Goal: Information Seeking & Learning: Check status

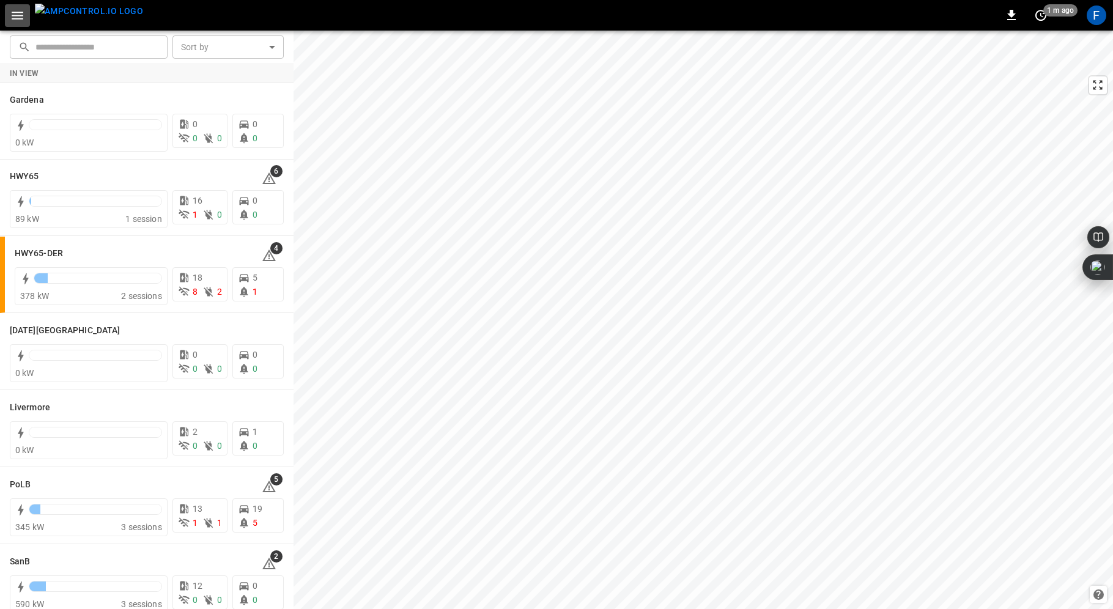
click at [20, 12] on icon "button" at bounding box center [18, 16] width 12 height 8
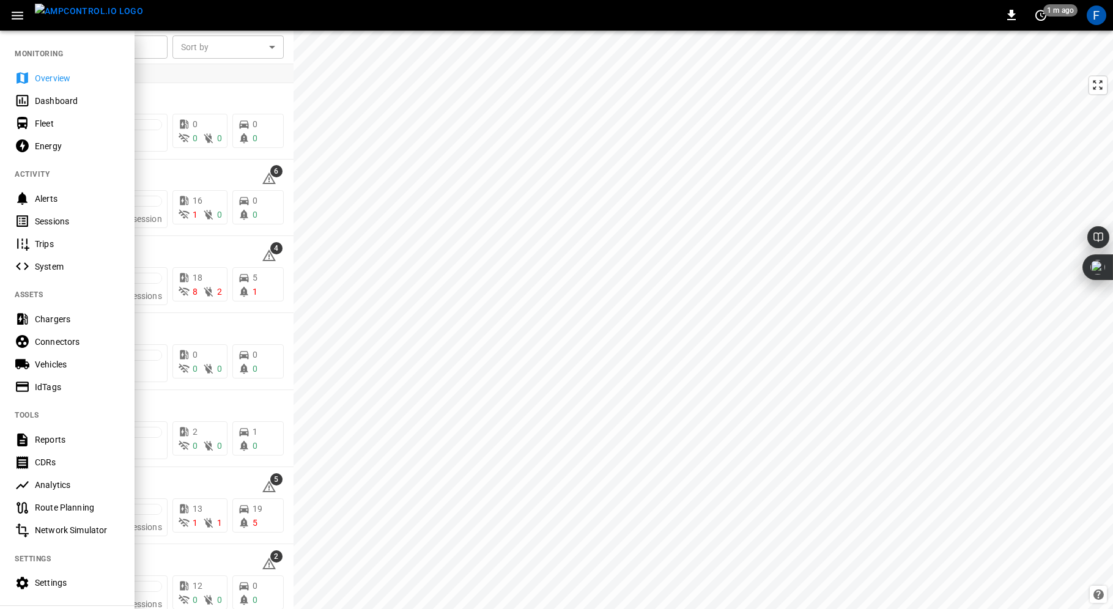
scroll to position [89, 0]
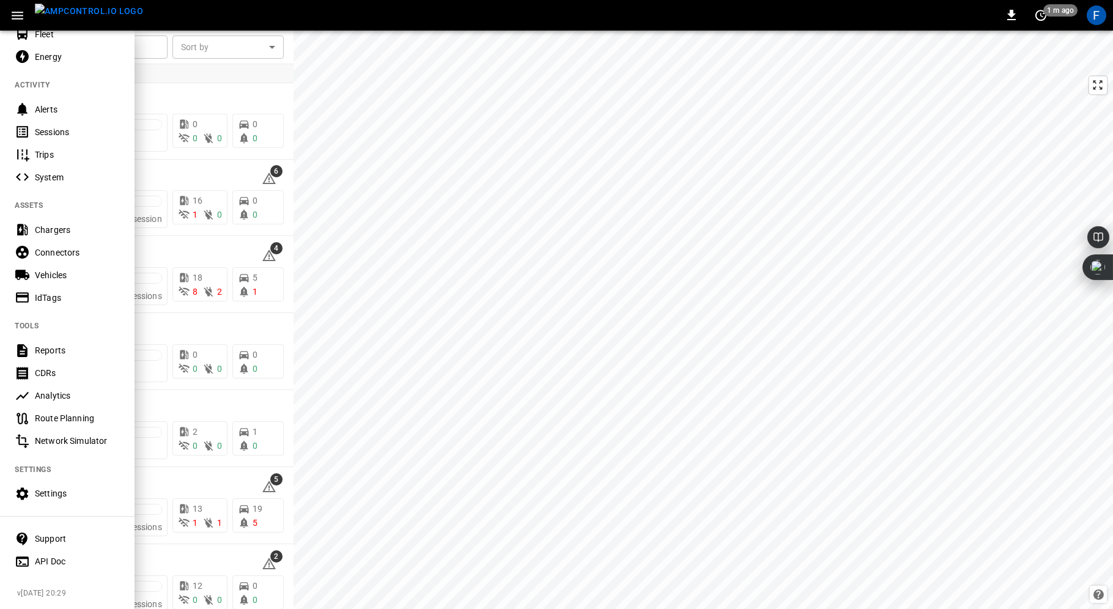
click at [339, 327] on div at bounding box center [556, 304] width 1113 height 609
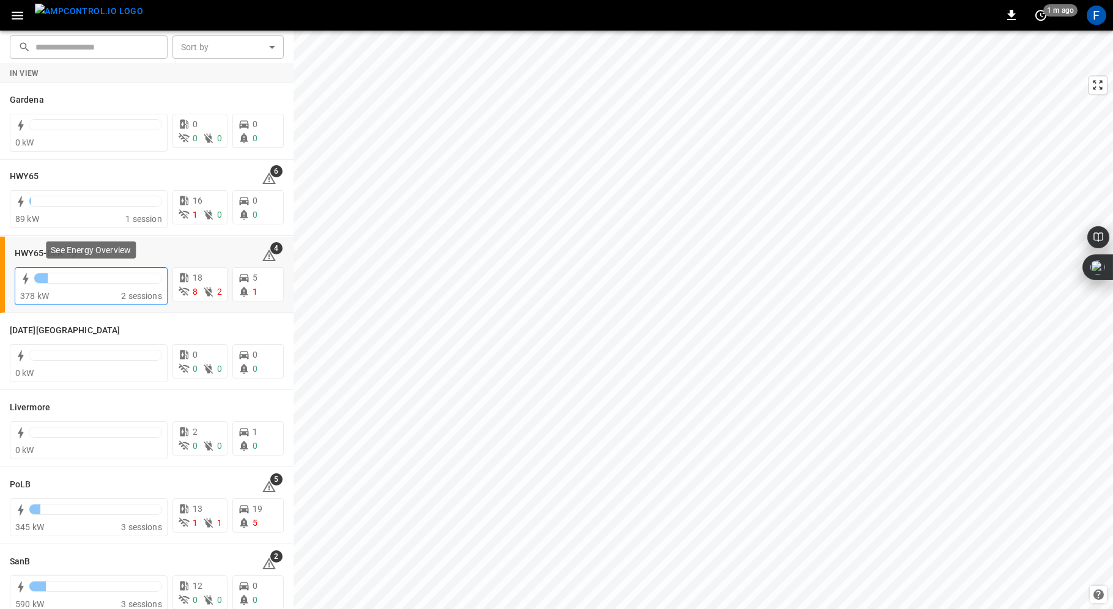
click at [67, 292] on div "378 kW" at bounding box center [70, 296] width 101 height 12
click at [57, 284] on div at bounding box center [98, 281] width 128 height 17
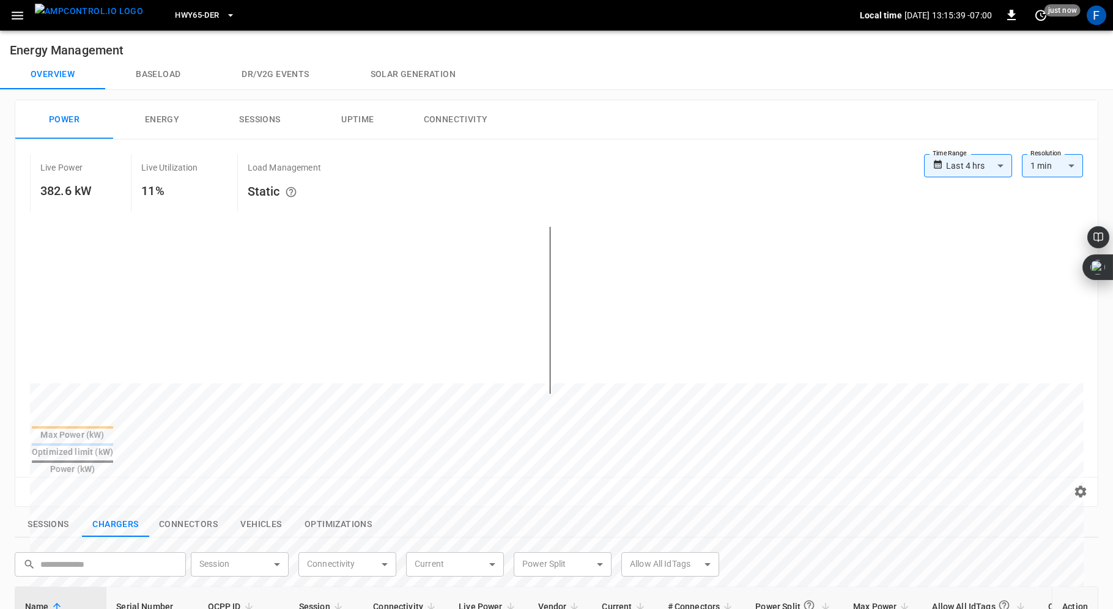
scroll to position [420, 0]
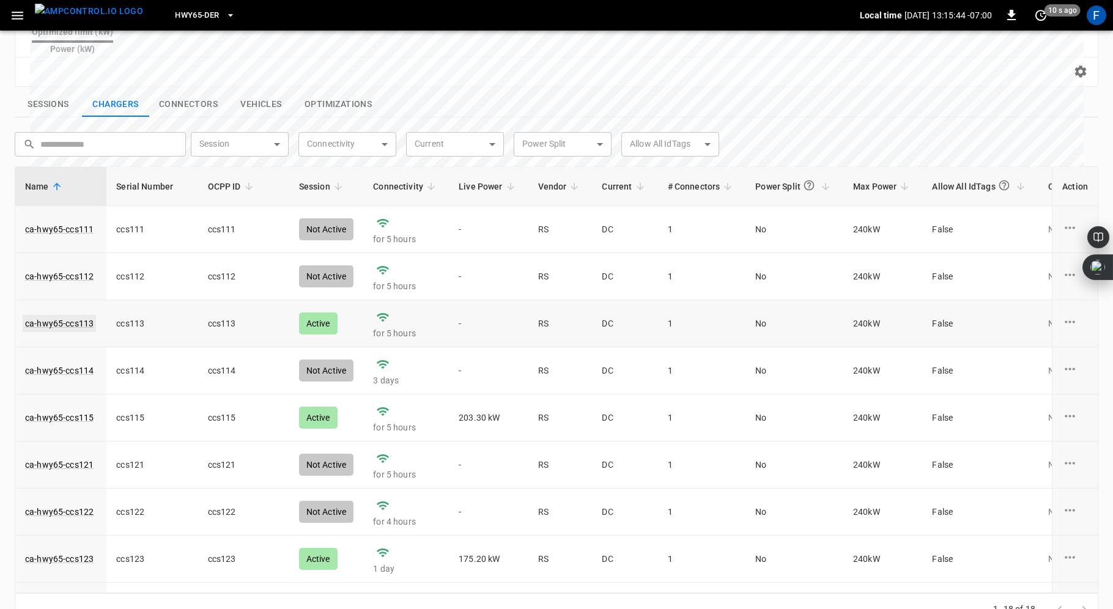
click at [72, 315] on link "ca-hwy65-ccs113" at bounding box center [59, 323] width 73 height 17
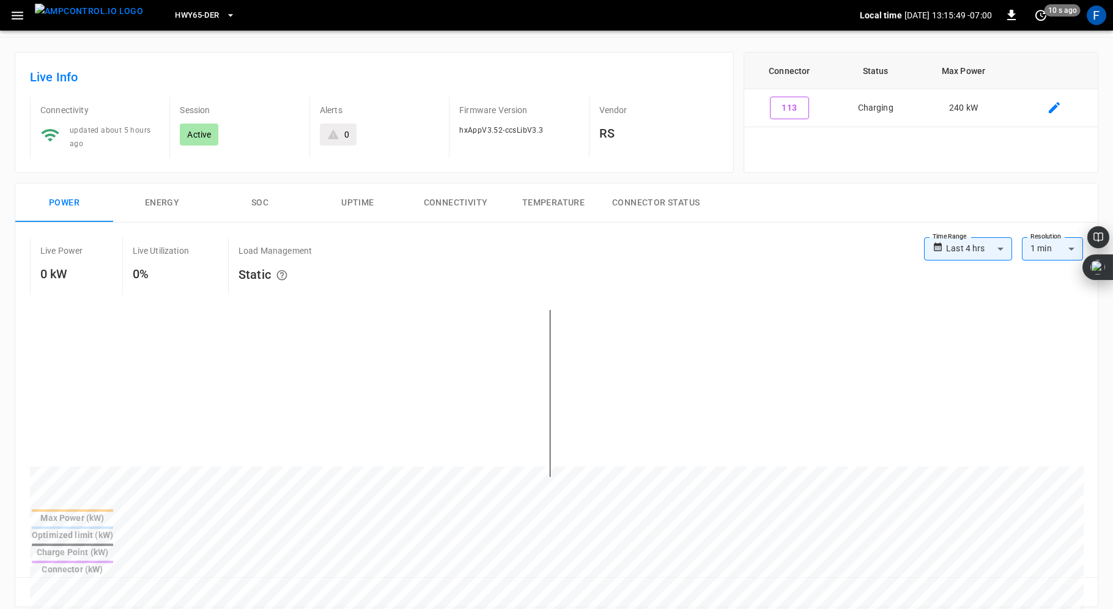
scroll to position [45, 0]
click at [258, 196] on button "SOC" at bounding box center [260, 201] width 98 height 39
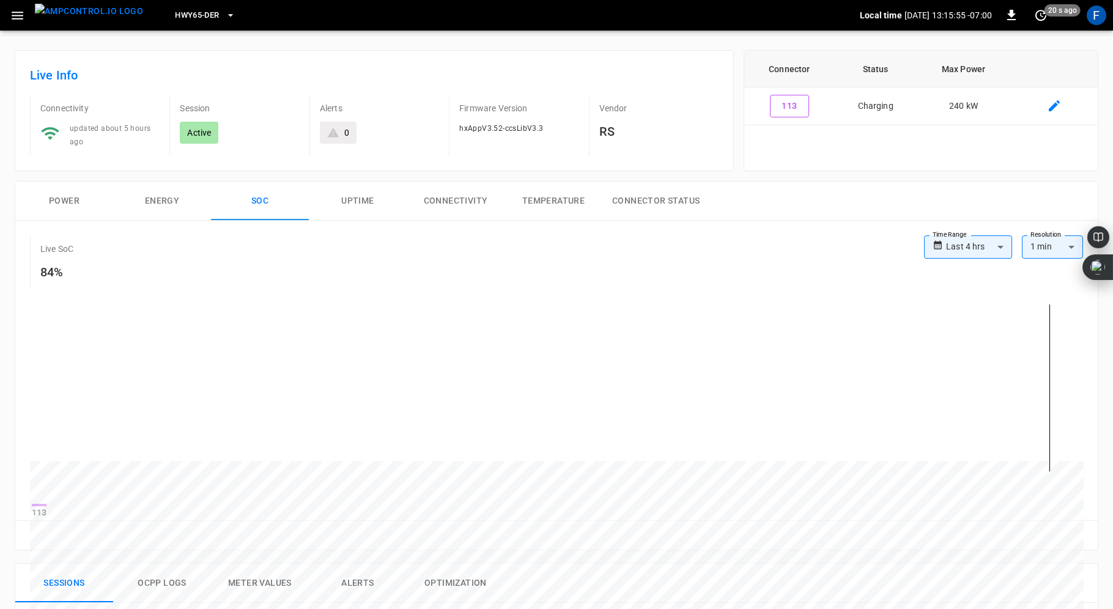
click at [62, 199] on button "Power" at bounding box center [64, 201] width 98 height 39
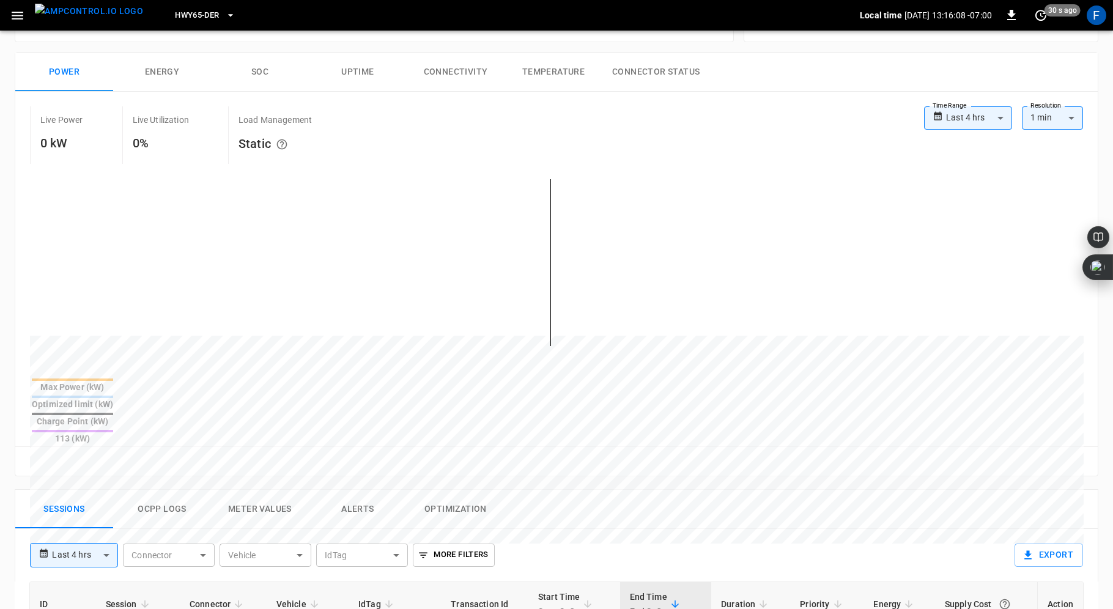
scroll to position [0, 0]
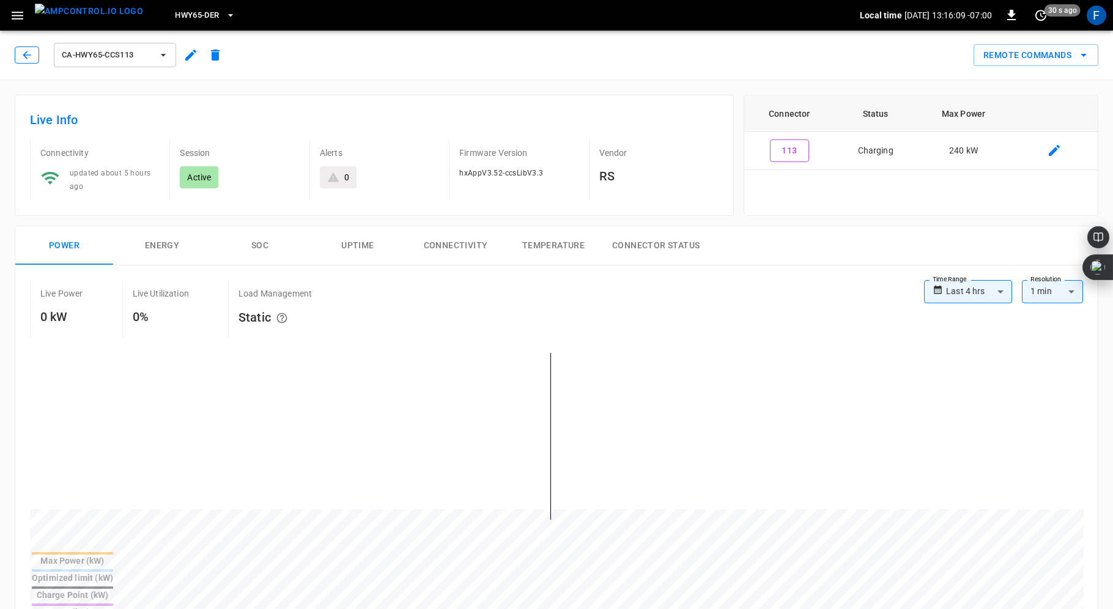
click at [25, 57] on icon "button" at bounding box center [27, 55] width 8 height 8
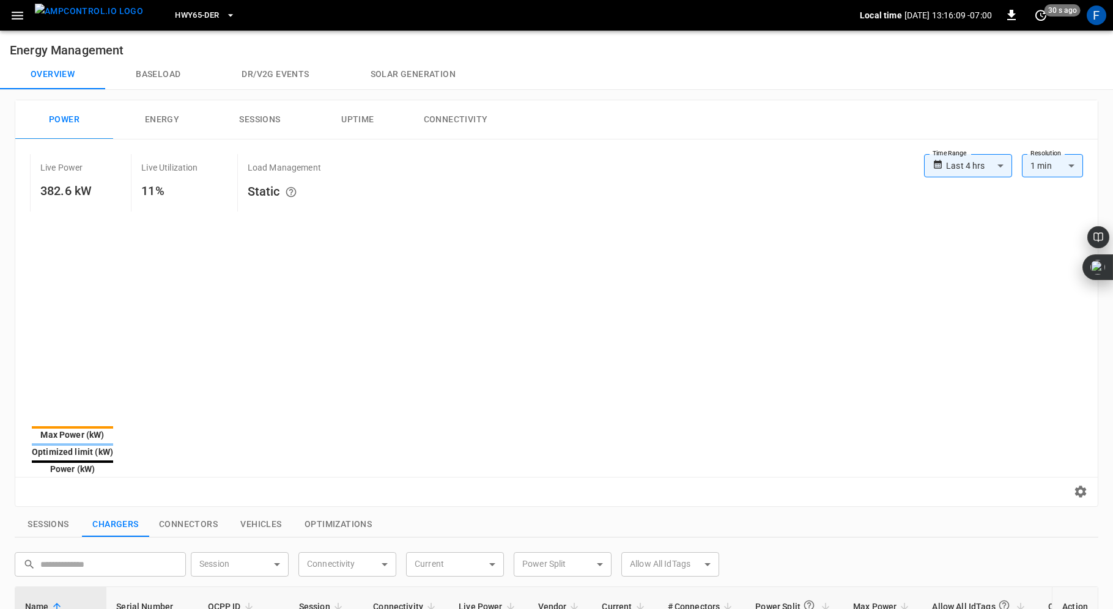
scroll to position [393, 0]
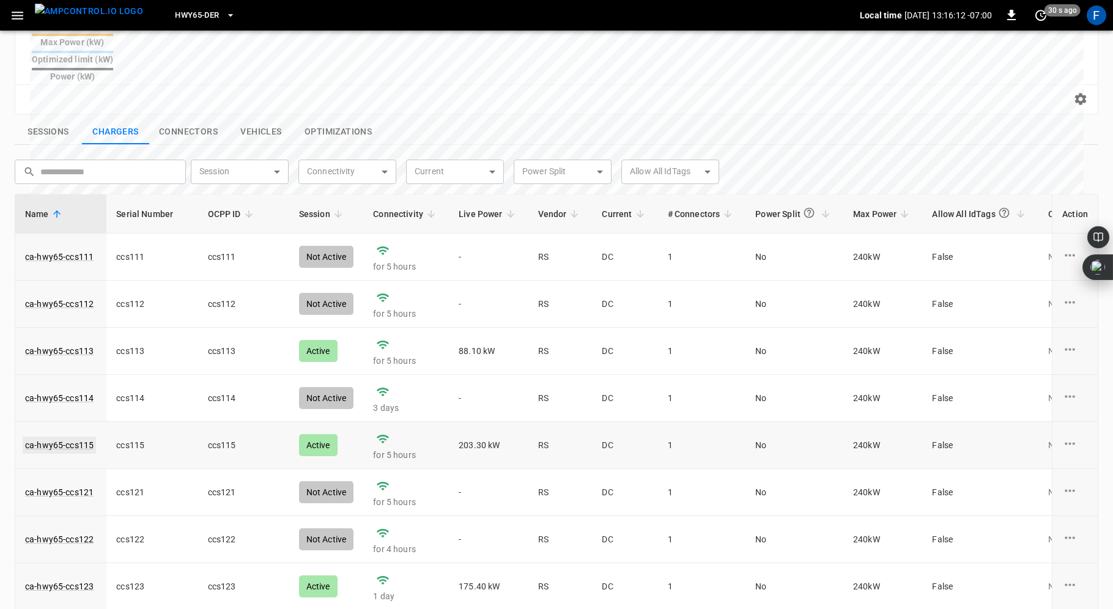
click at [56, 437] on link "ca-hwy65-ccs115" at bounding box center [59, 445] width 73 height 17
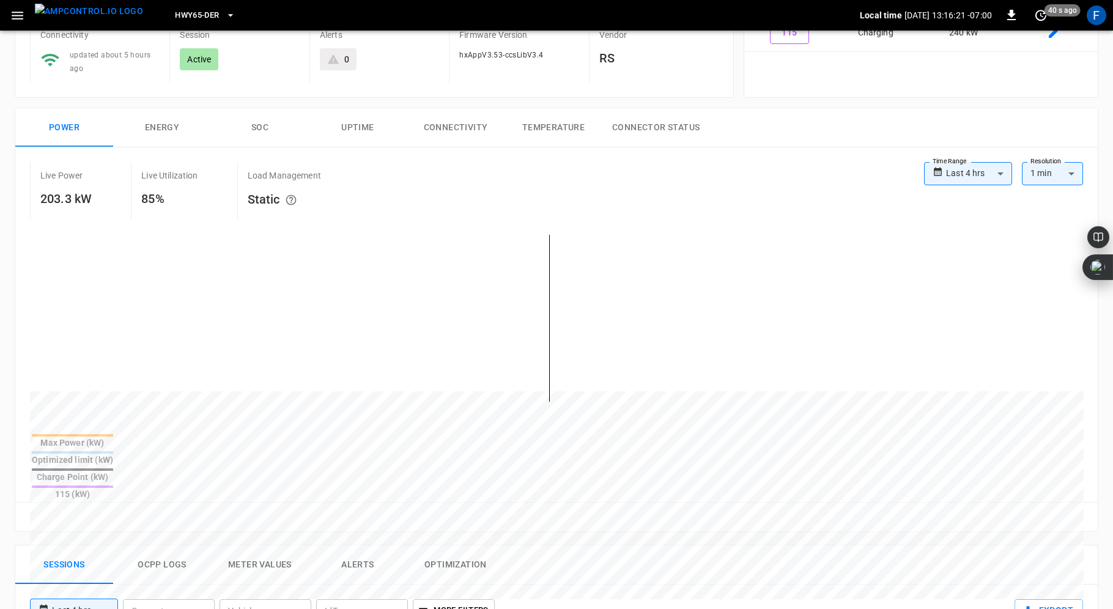
scroll to position [108, 0]
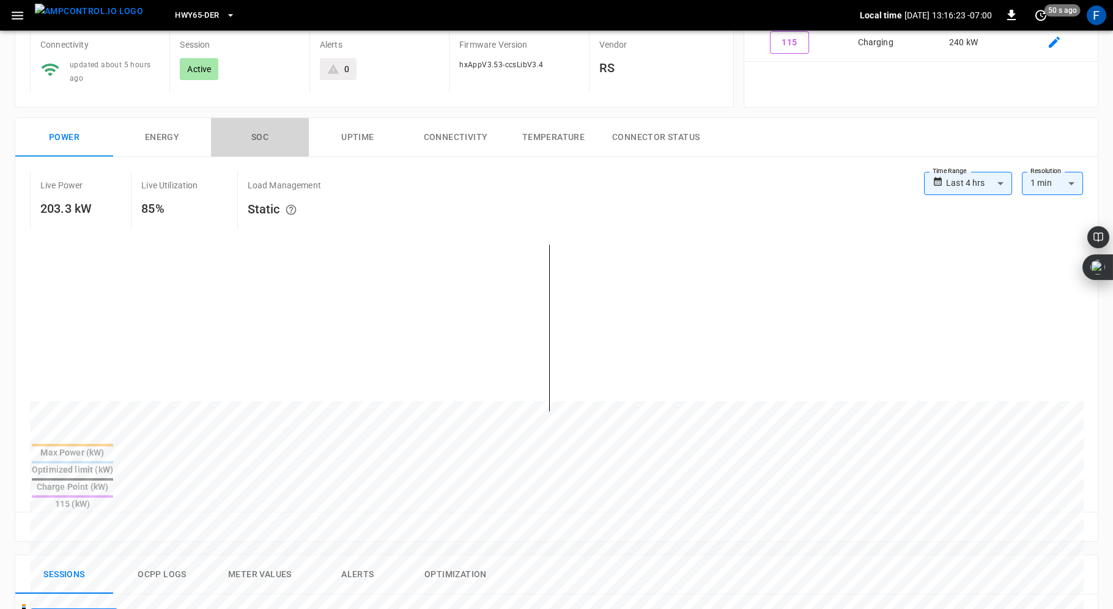
click at [259, 127] on button "SOC" at bounding box center [260, 137] width 98 height 39
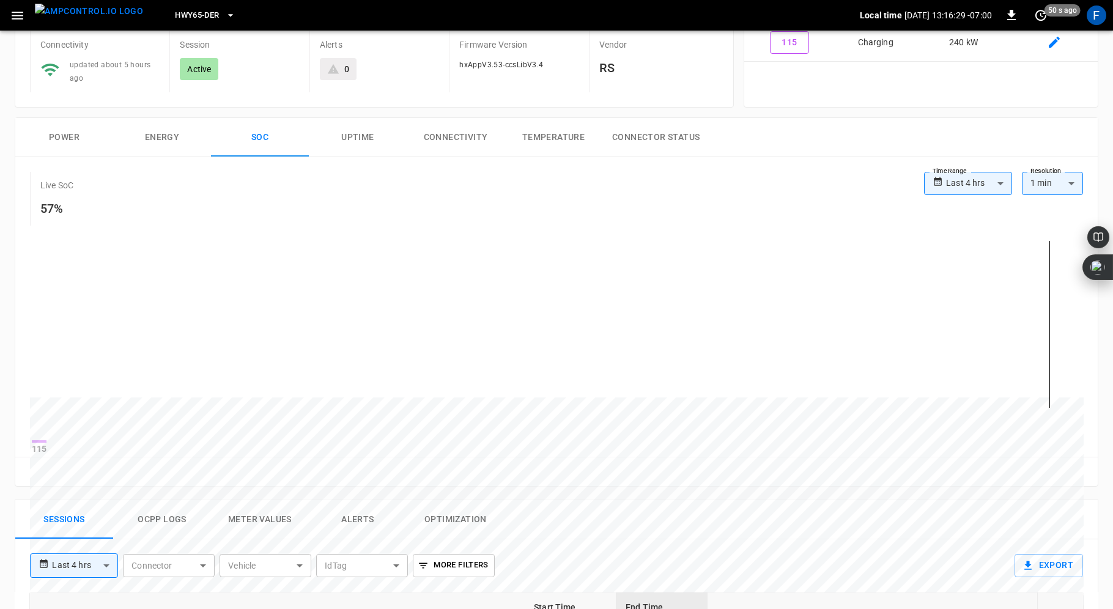
click at [54, 125] on button "Power" at bounding box center [64, 137] width 98 height 39
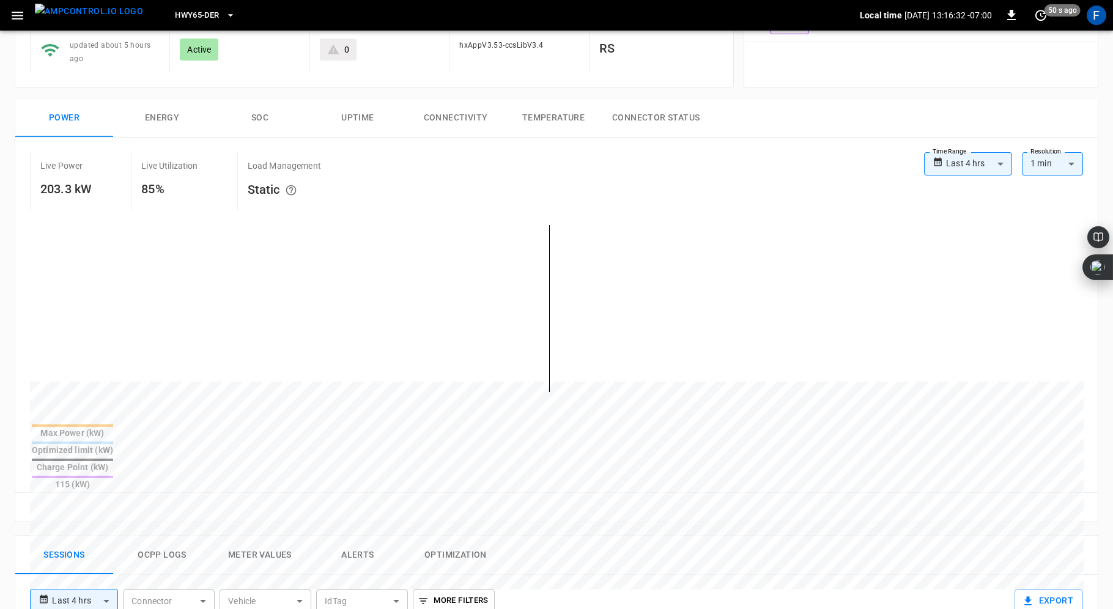
scroll to position [0, 0]
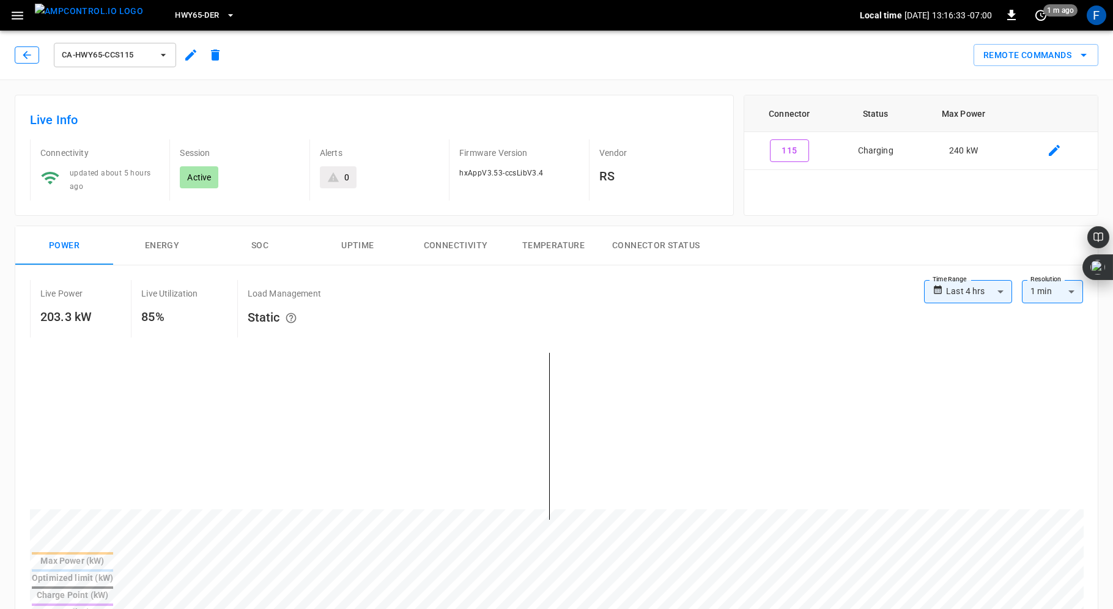
click at [21, 47] on button "button" at bounding box center [27, 54] width 24 height 17
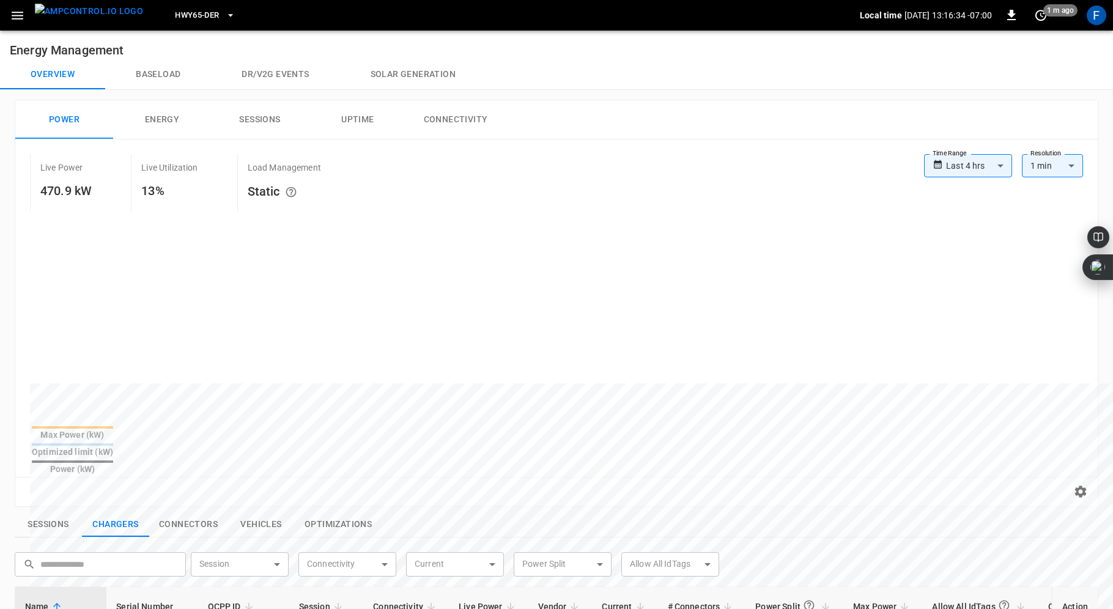
scroll to position [393, 0]
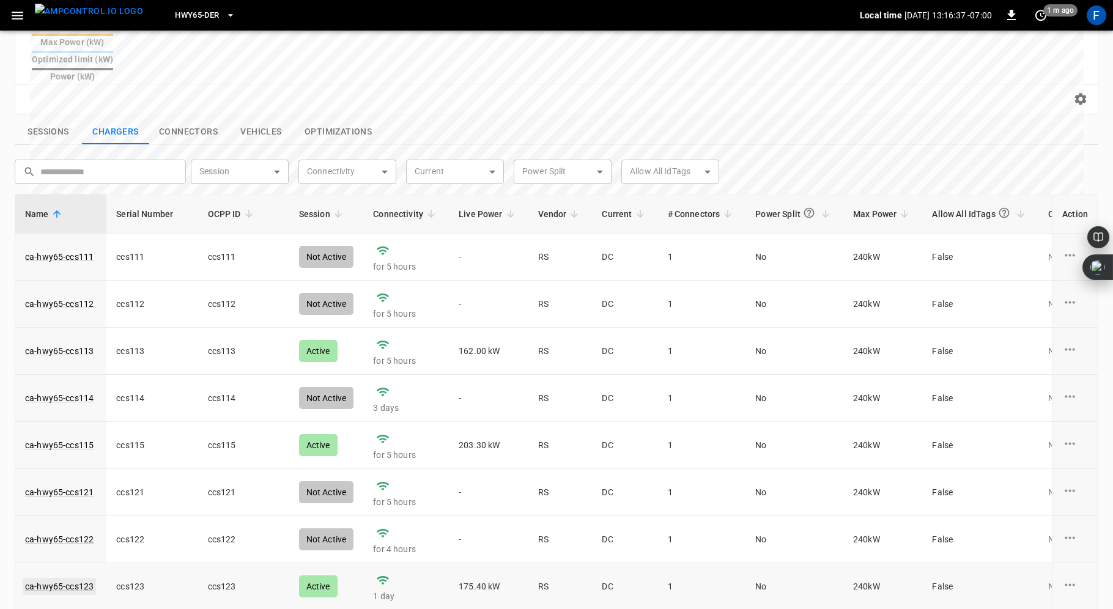
click at [59, 578] on link "ca-hwy65-ccs123" at bounding box center [59, 586] width 73 height 17
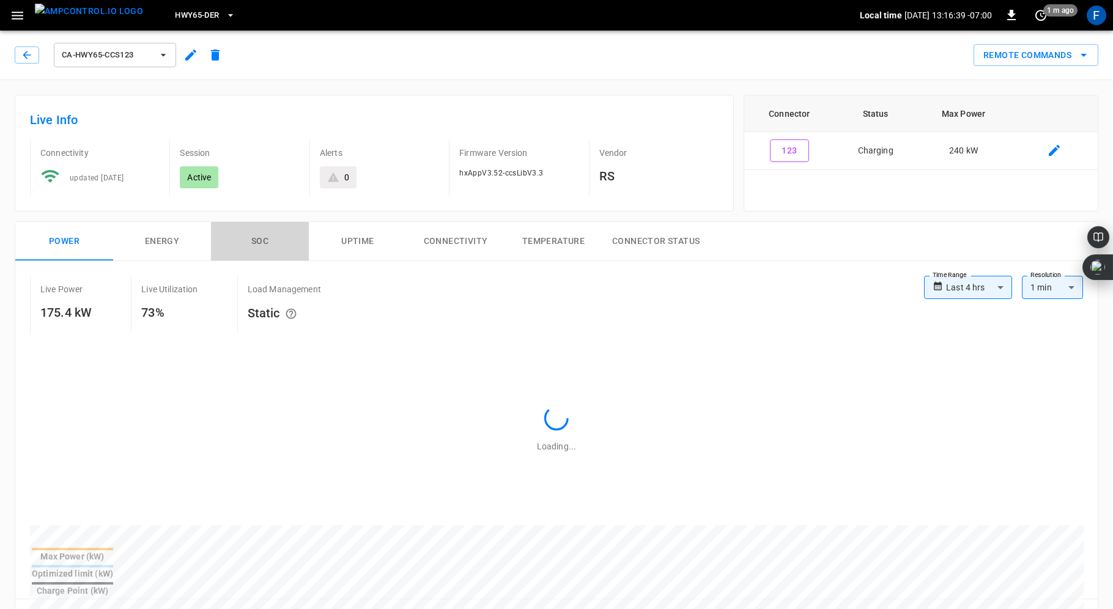
click at [255, 237] on button "SOC" at bounding box center [260, 241] width 98 height 39
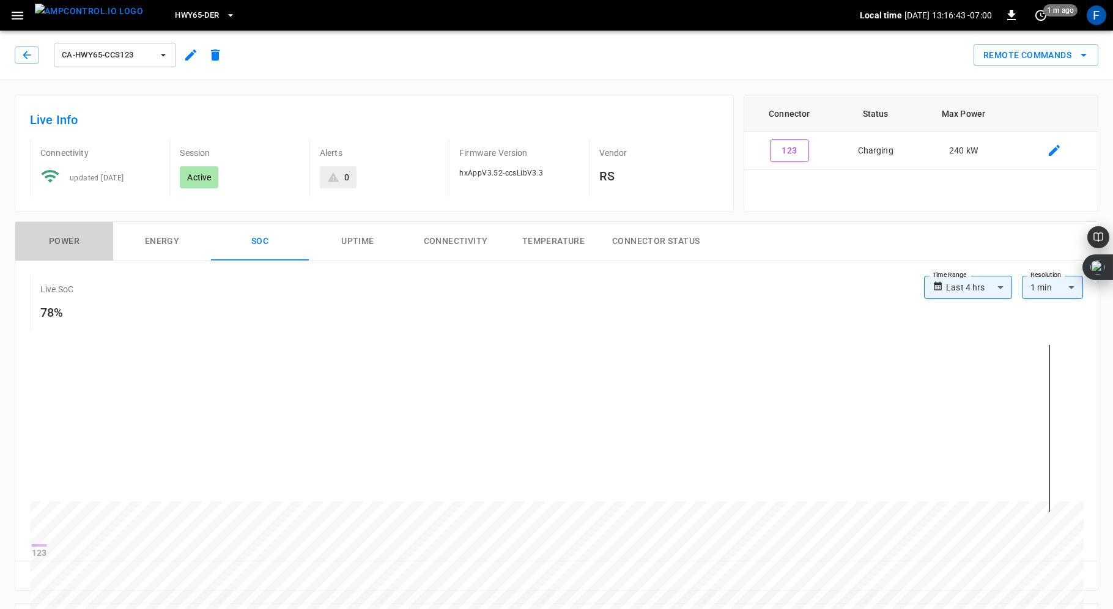
click at [56, 234] on button "Power" at bounding box center [64, 241] width 98 height 39
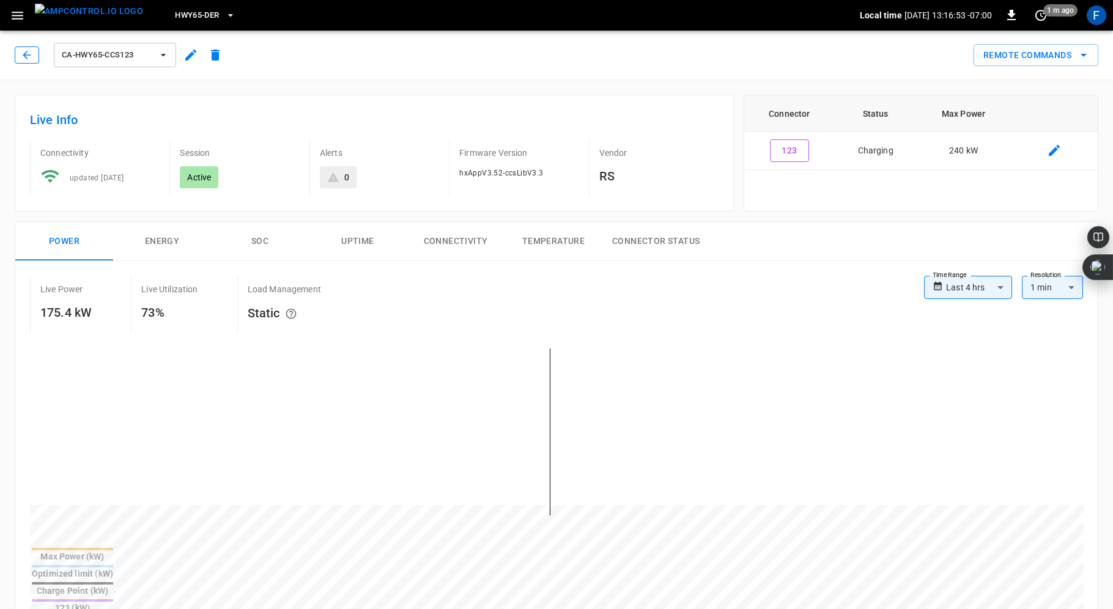
click at [24, 50] on icon "button" at bounding box center [27, 55] width 12 height 12
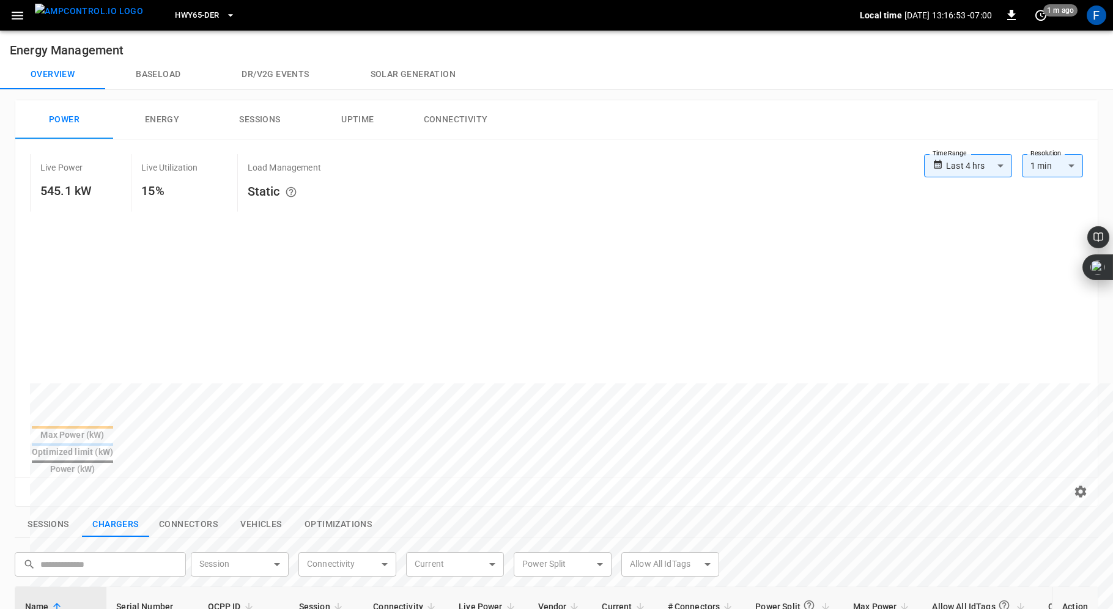
scroll to position [393, 0]
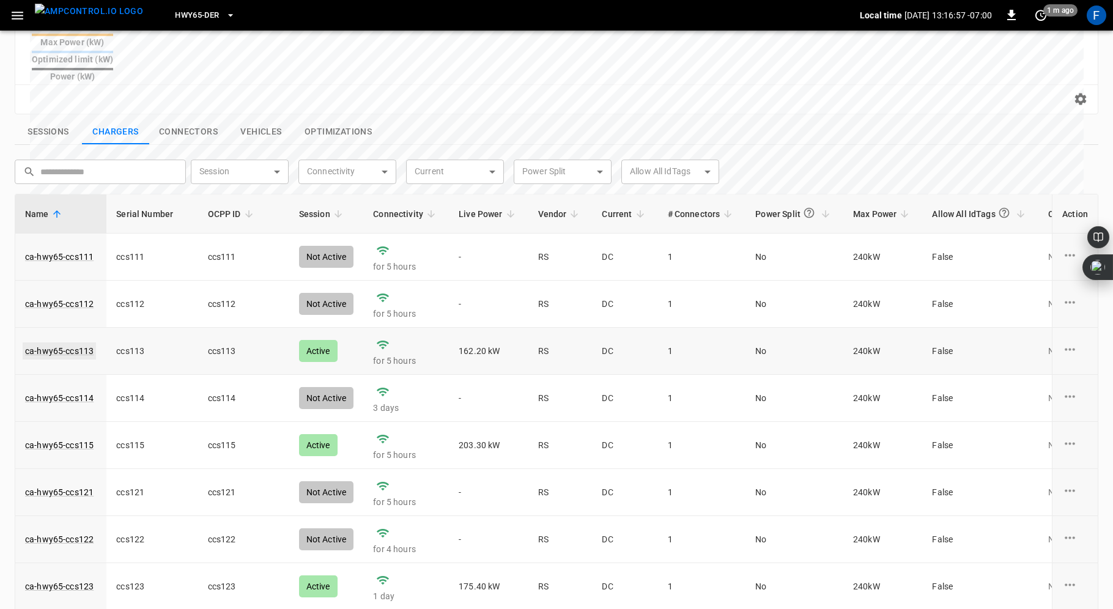
click at [66, 343] on link "ca-hwy65-ccs113" at bounding box center [59, 351] width 73 height 17
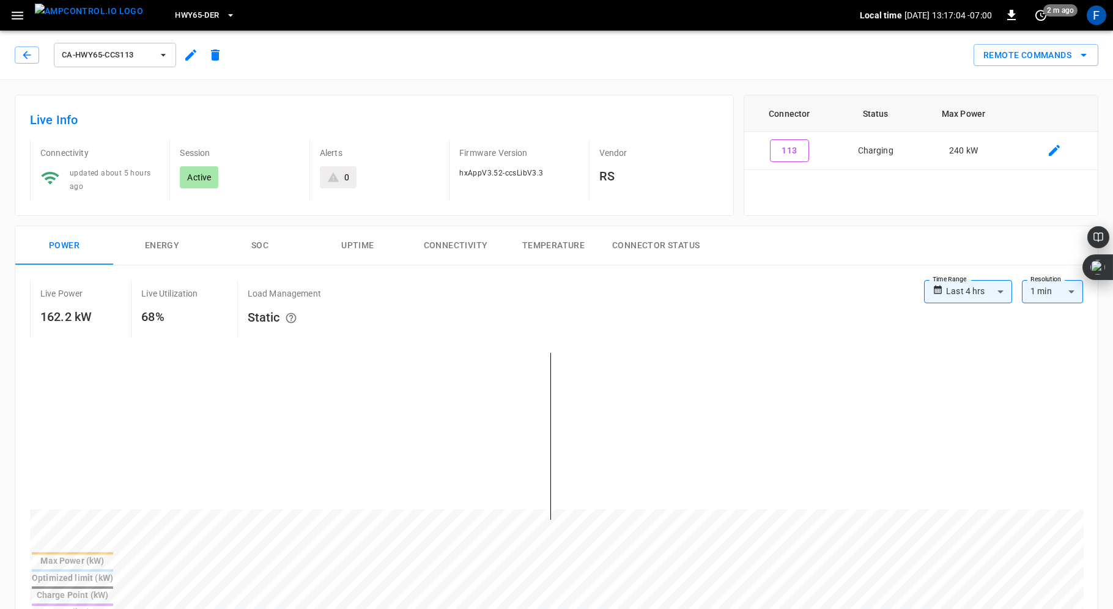
click at [255, 243] on button "SOC" at bounding box center [260, 245] width 98 height 39
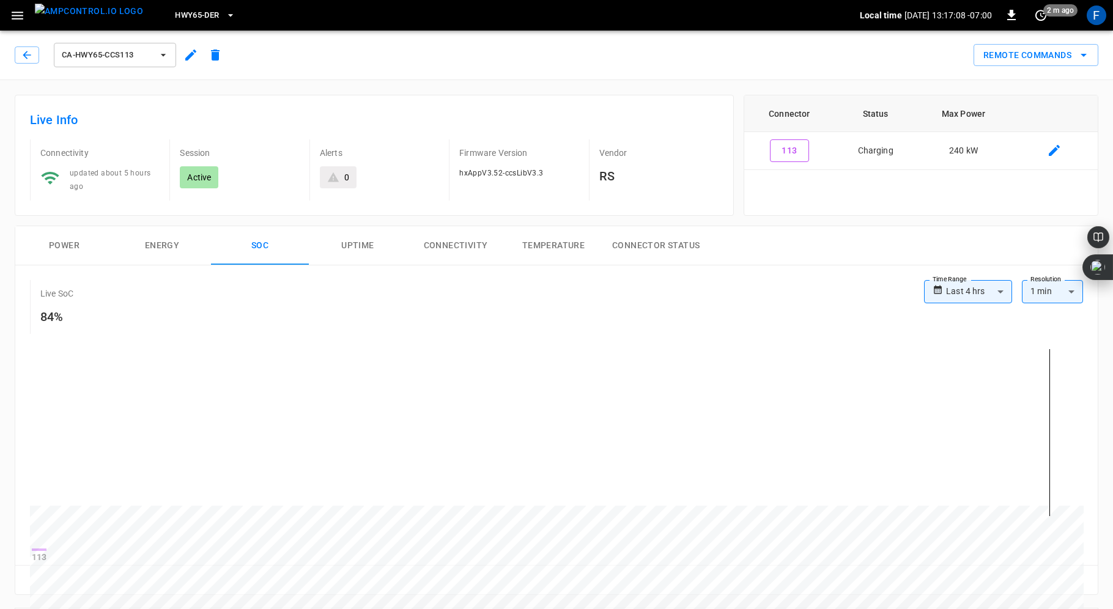
click at [68, 243] on button "Power" at bounding box center [64, 245] width 98 height 39
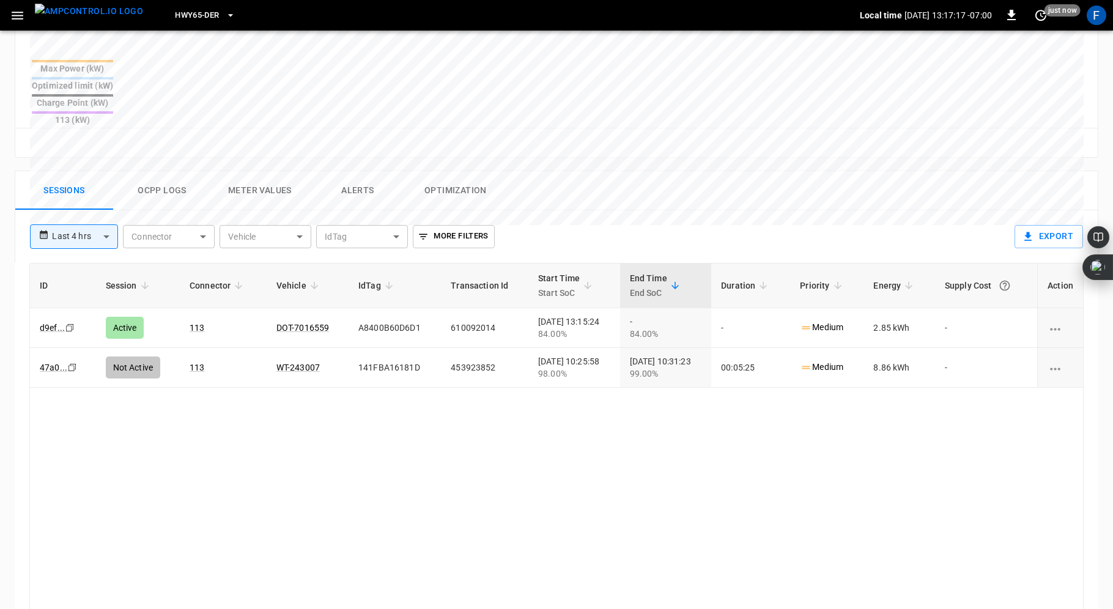
scroll to position [574, 0]
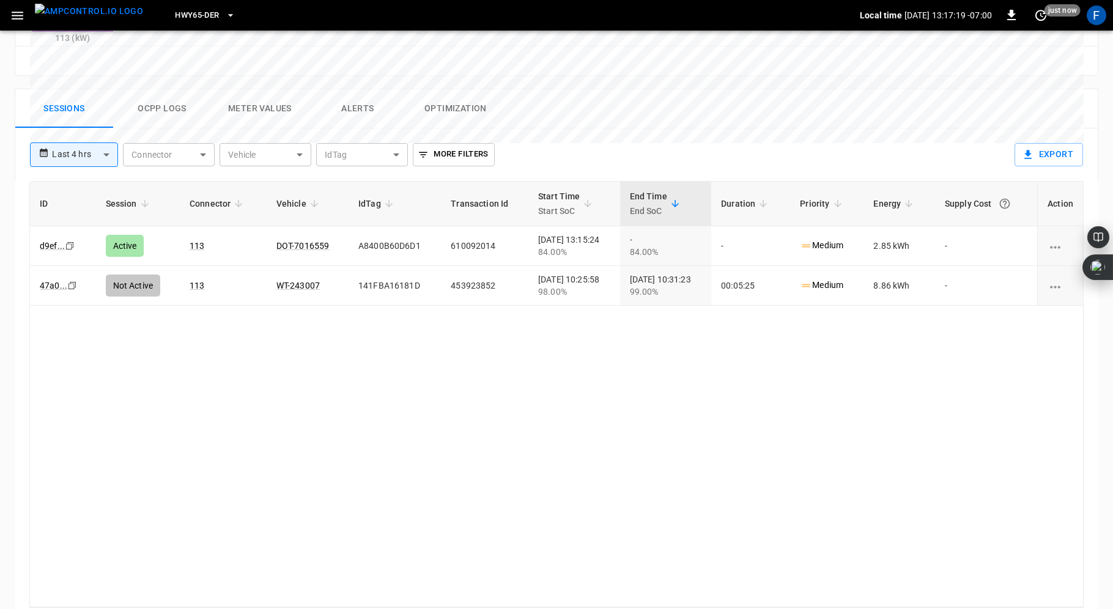
click at [172, 89] on button "Ocpp logs" at bounding box center [162, 108] width 98 height 39
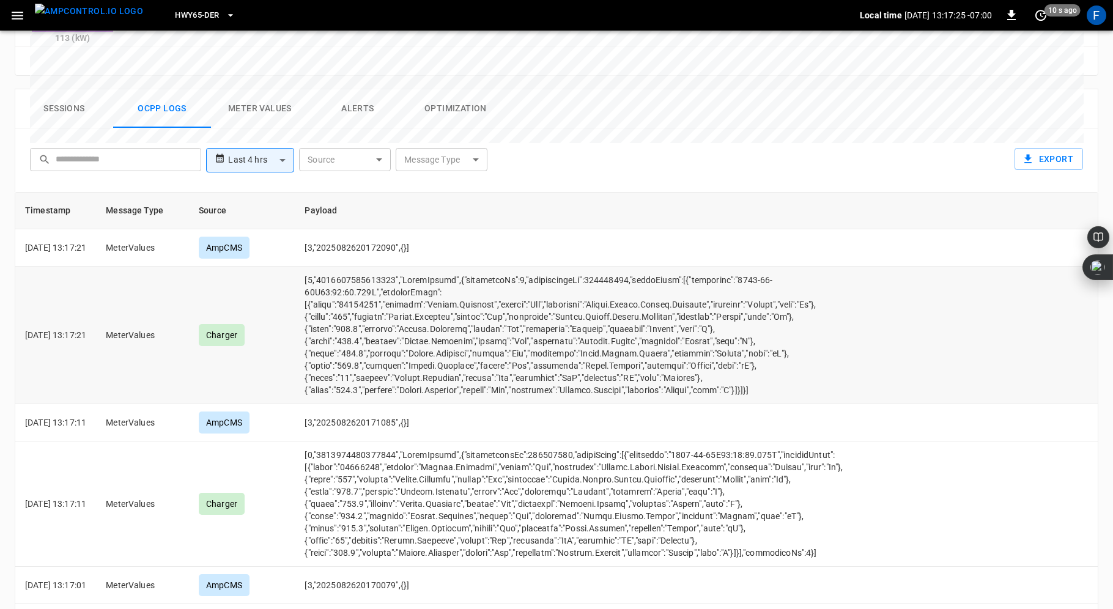
scroll to position [0, 0]
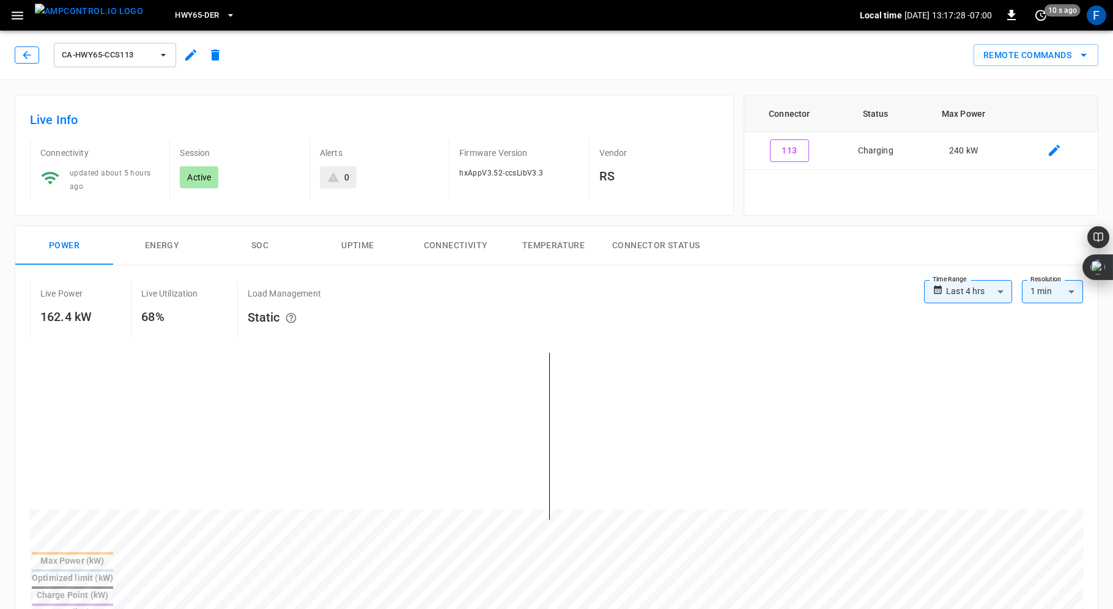
click at [23, 53] on icon "button" at bounding box center [27, 55] width 12 height 12
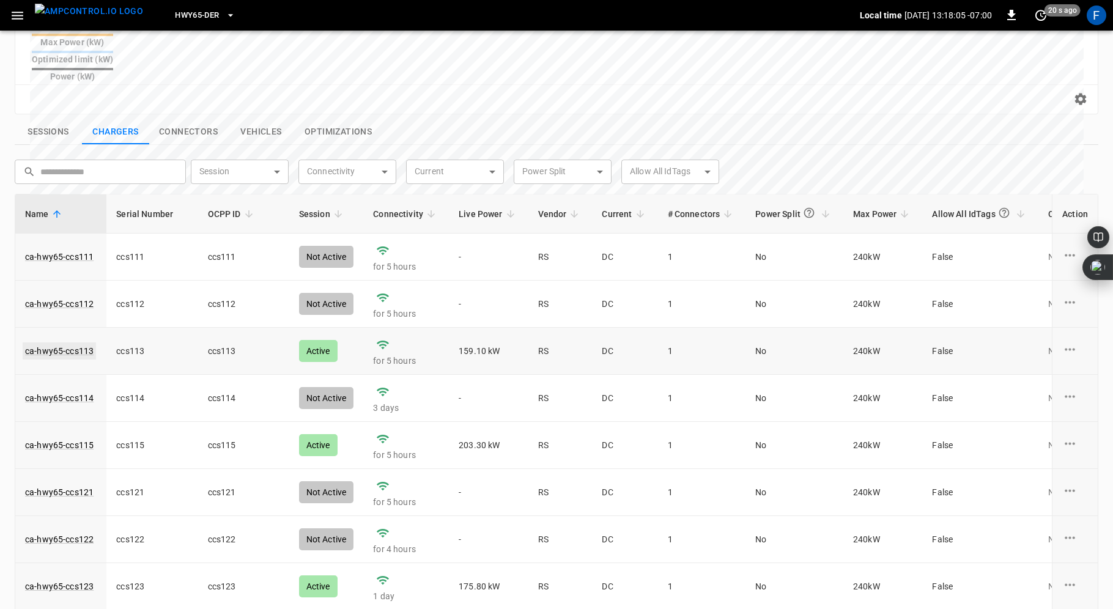
click at [72, 343] on link "ca-hwy65-ccs113" at bounding box center [59, 351] width 73 height 17
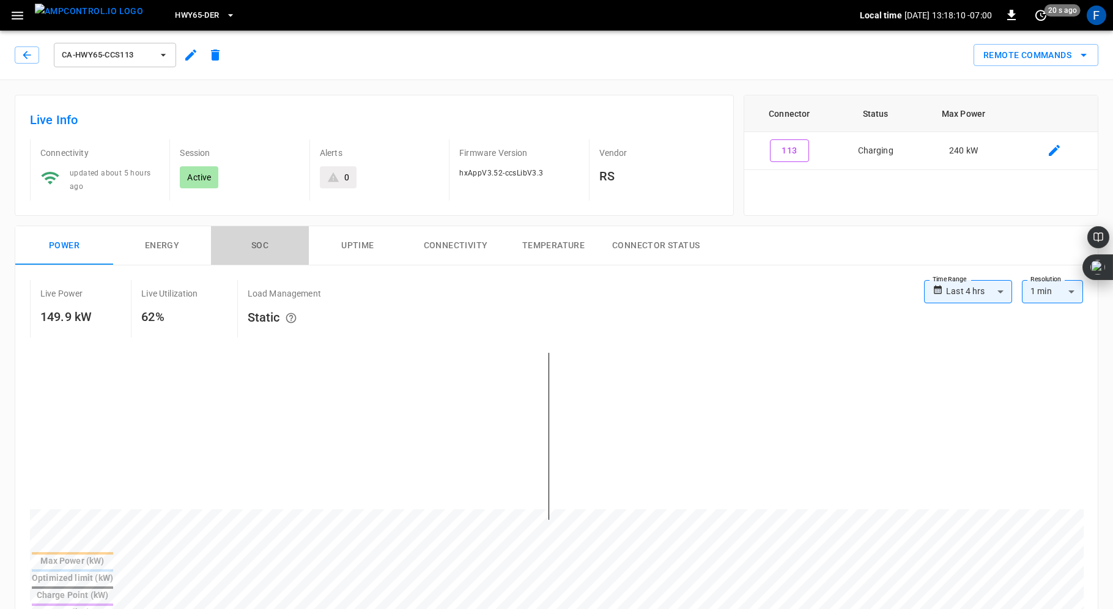
click at [270, 242] on button "SOC" at bounding box center [260, 245] width 98 height 39
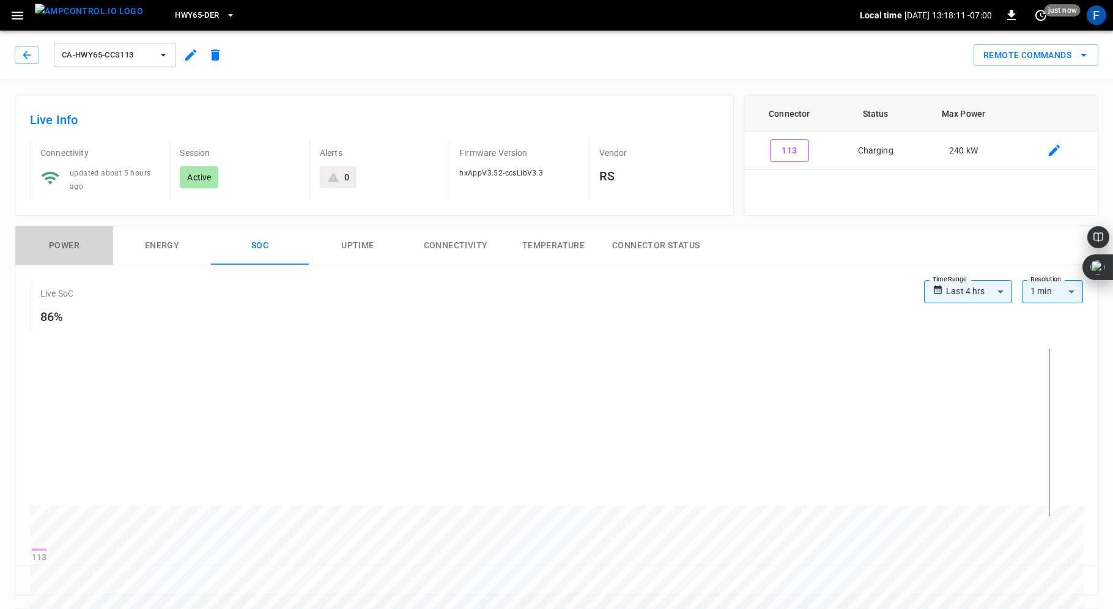
click at [71, 242] on button "Power" at bounding box center [64, 245] width 98 height 39
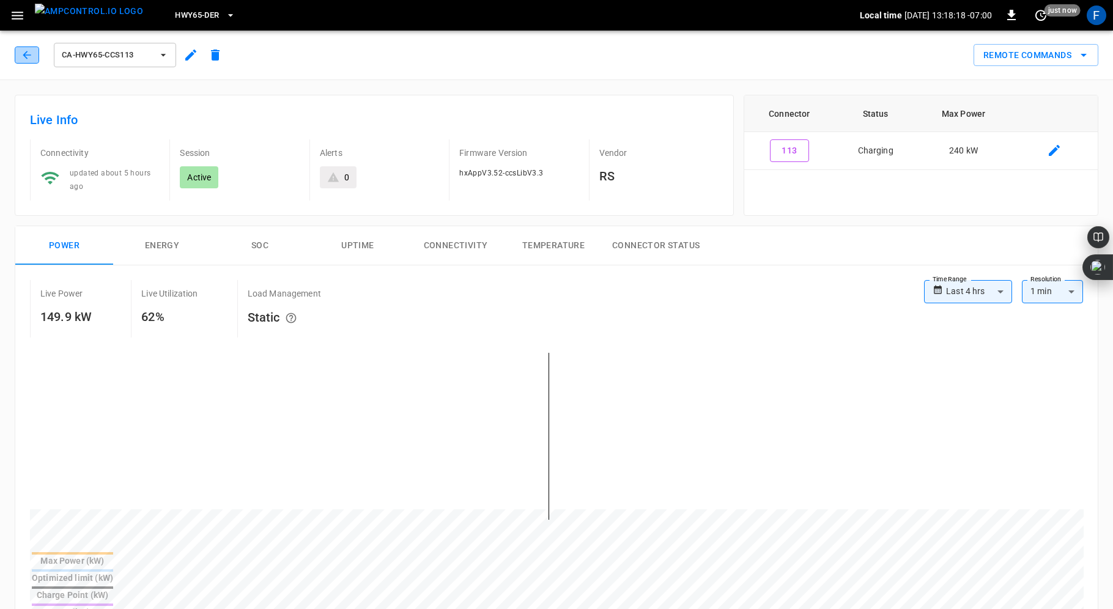
click at [23, 56] on icon "button" at bounding box center [27, 55] width 8 height 8
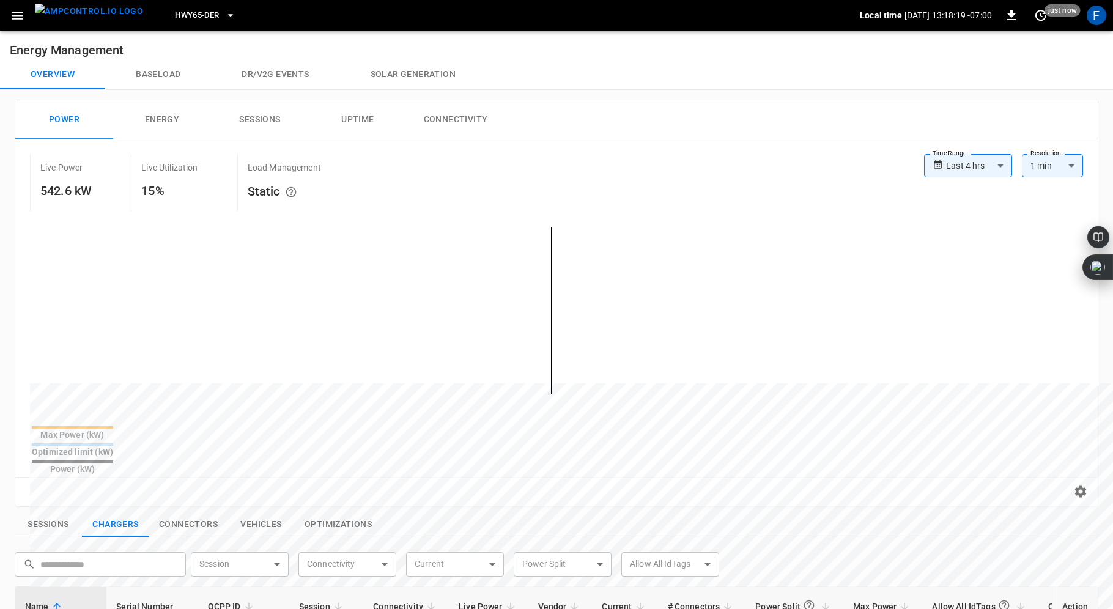
scroll to position [393, 0]
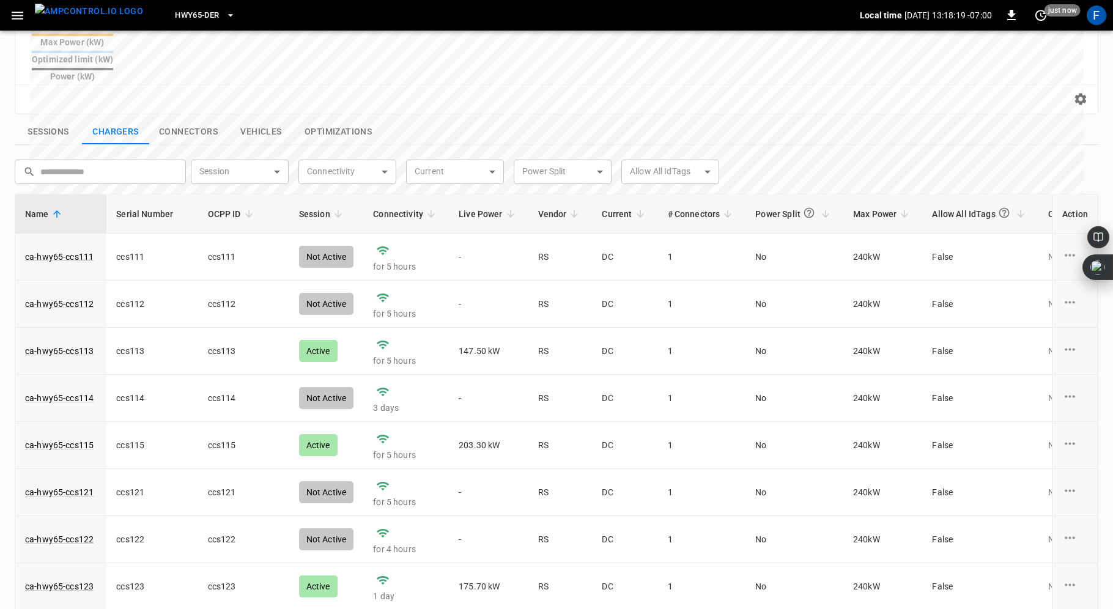
click at [20, 15] on icon "button" at bounding box center [18, 16] width 12 height 8
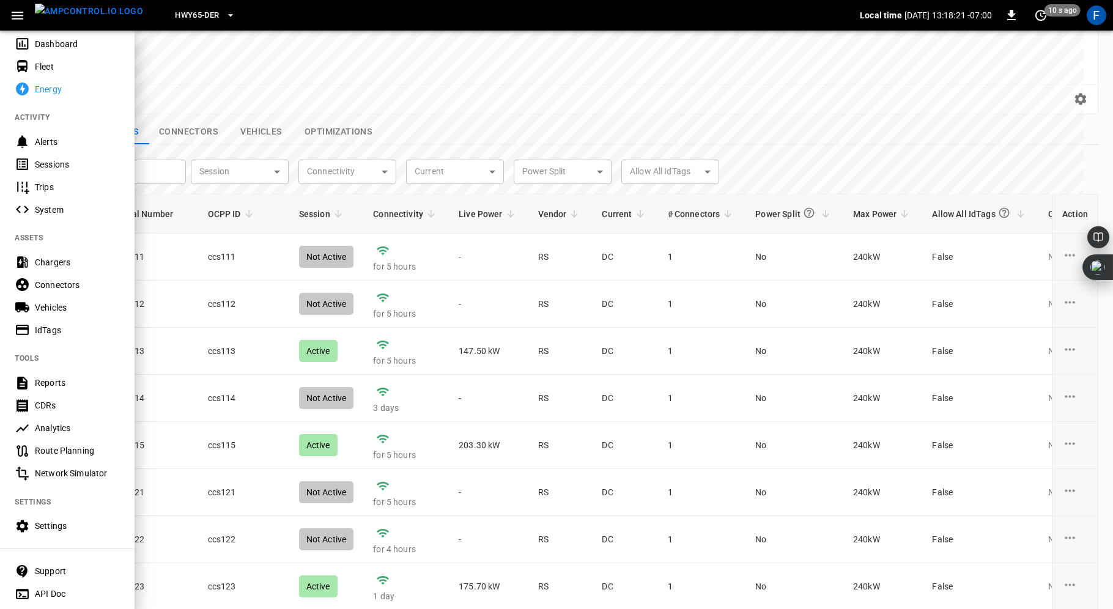
scroll to position [89, 0]
